Goal: Transaction & Acquisition: Purchase product/service

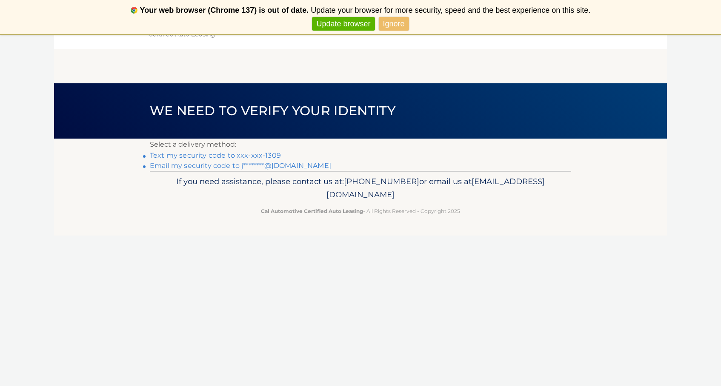
click at [268, 156] on link "Text my security code to xxx-xxx-1309" at bounding box center [215, 156] width 131 height 8
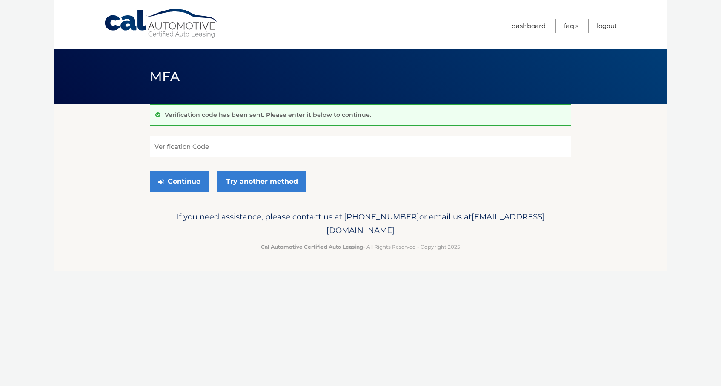
click at [164, 143] on input "Verification Code" at bounding box center [360, 146] width 421 height 21
type input "321692"
click at [150, 171] on button "Continue" at bounding box center [179, 181] width 59 height 21
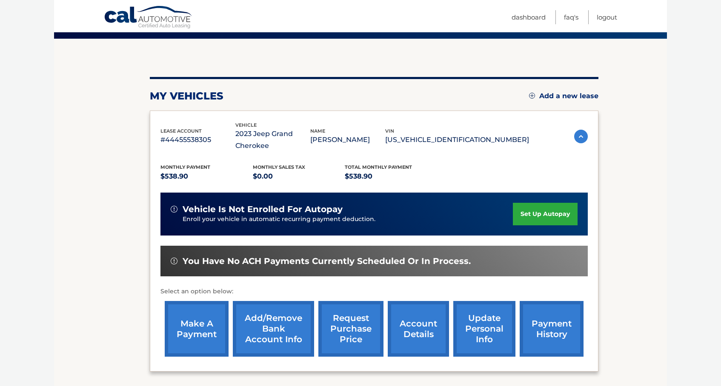
scroll to position [66, 0]
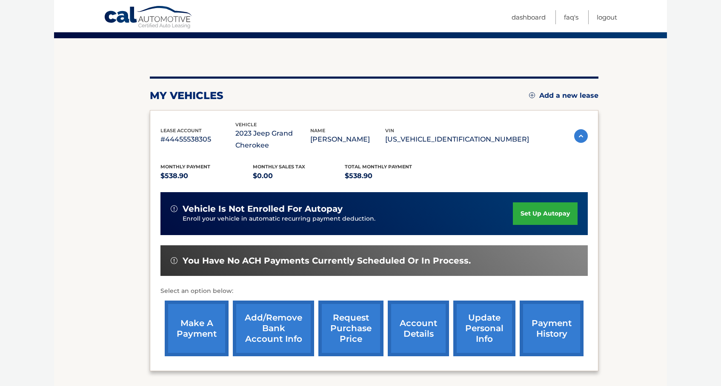
click at [179, 321] on link "make a payment" at bounding box center [197, 329] width 64 height 56
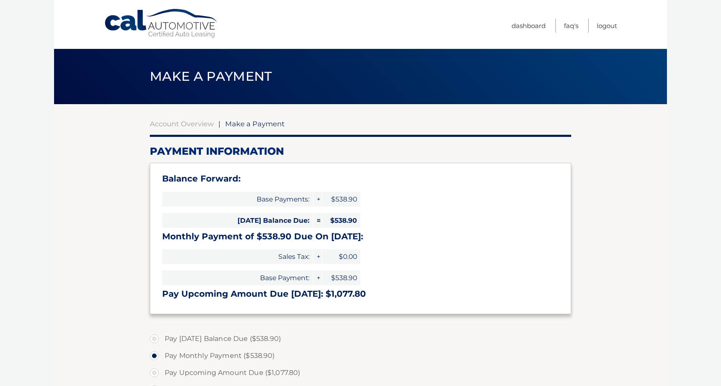
select select "Nzc1NTA2ZGQtYTFjYy00NTYxLWJjNjQtYWE0M2IzM2VmMmNk"
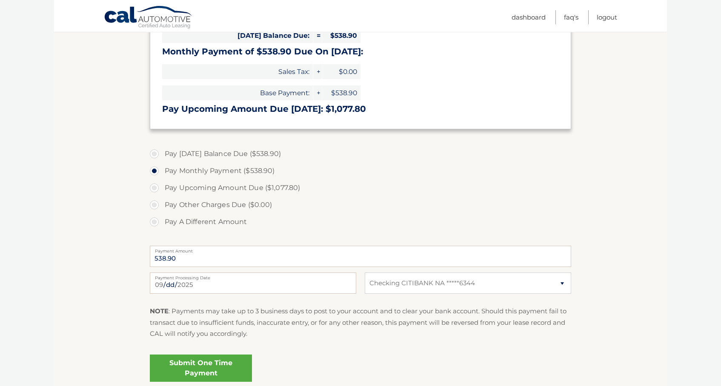
scroll to position [189, 0]
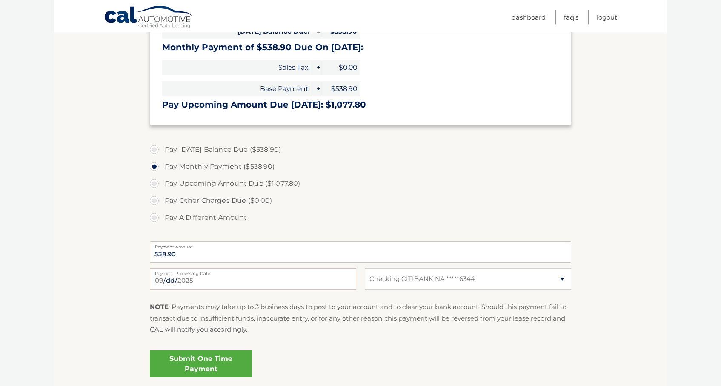
click at [199, 363] on link "Submit One Time Payment" at bounding box center [201, 364] width 102 height 27
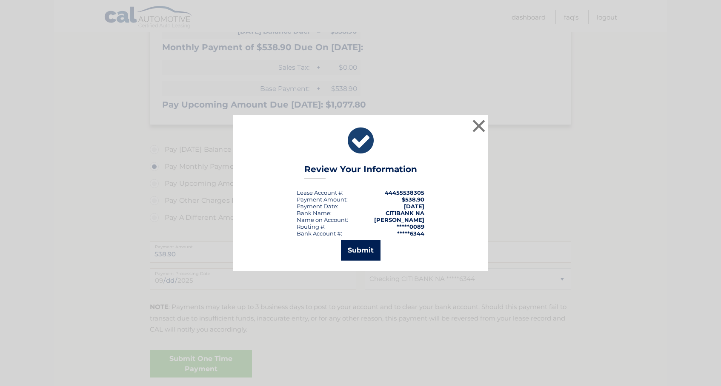
click at [348, 258] on button "Submit" at bounding box center [361, 250] width 40 height 20
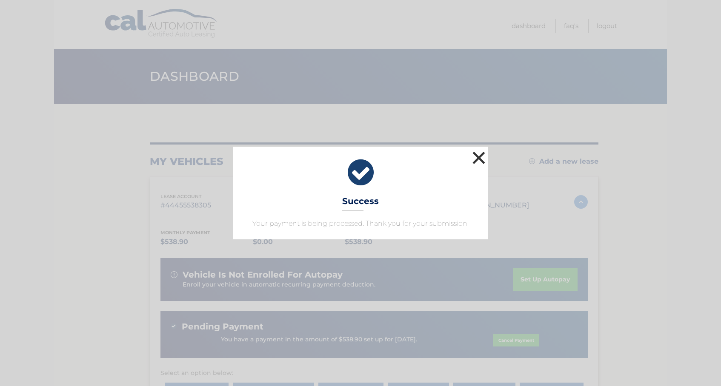
click at [479, 160] on button "×" at bounding box center [478, 157] width 17 height 17
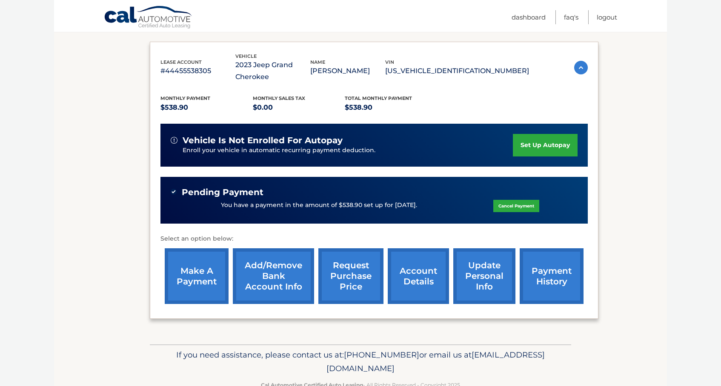
scroll to position [137, 0]
